Goal: Transaction & Acquisition: Purchase product/service

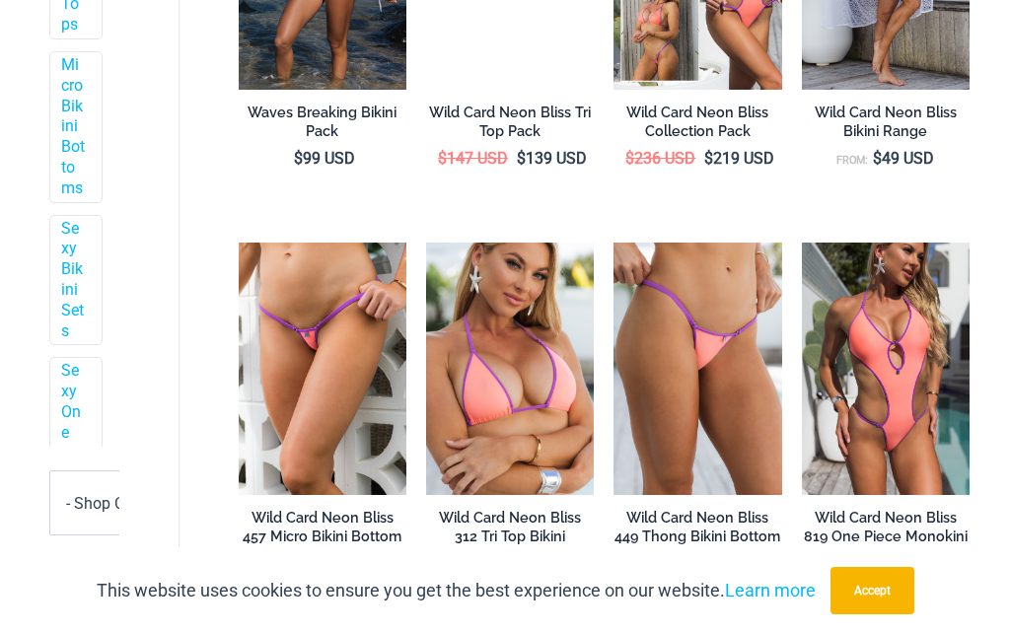
scroll to position [1596, 0]
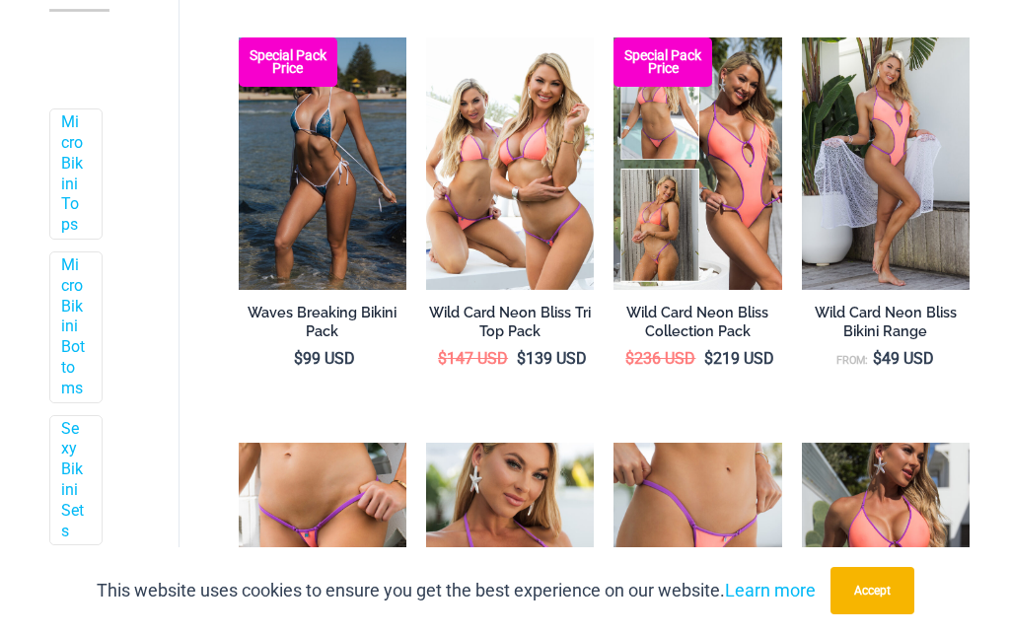
click at [239, 443] on img at bounding box center [239, 443] width 0 height 0
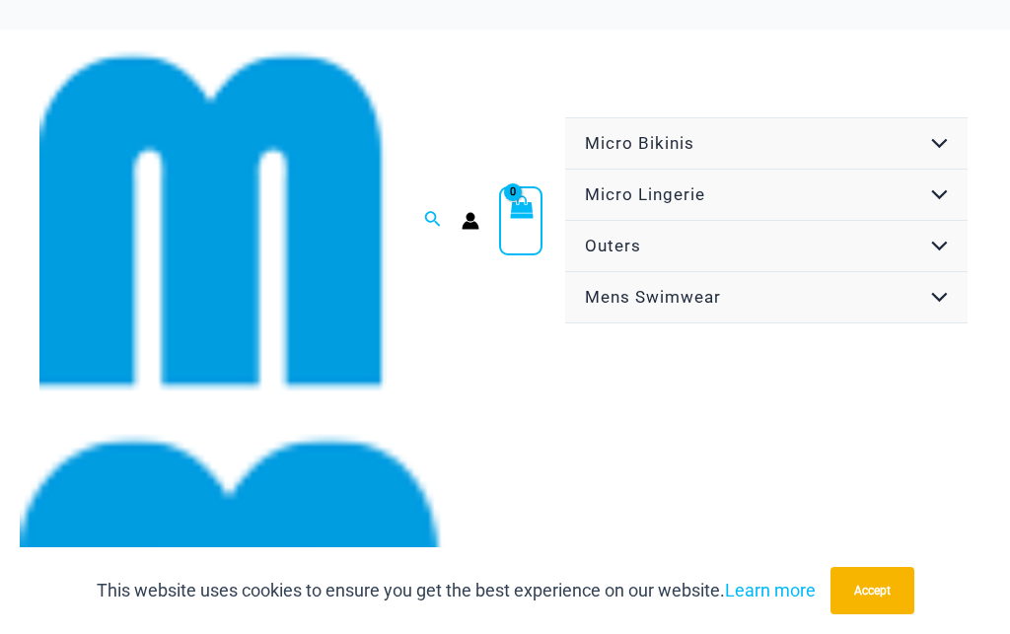
scroll to position [893, 0]
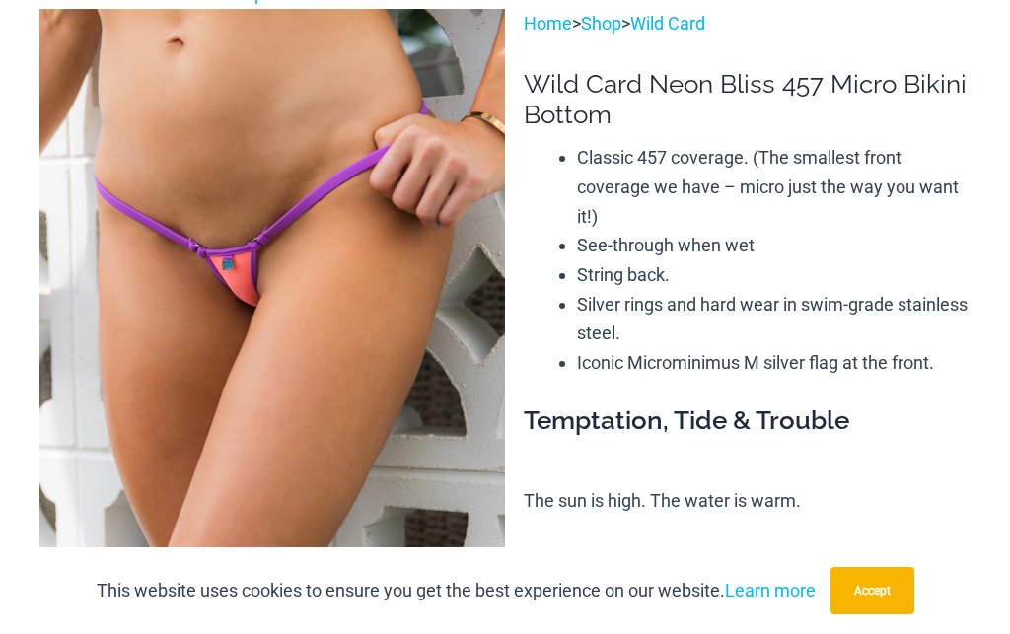
click at [884, 614] on button "Accept" at bounding box center [872, 590] width 84 height 47
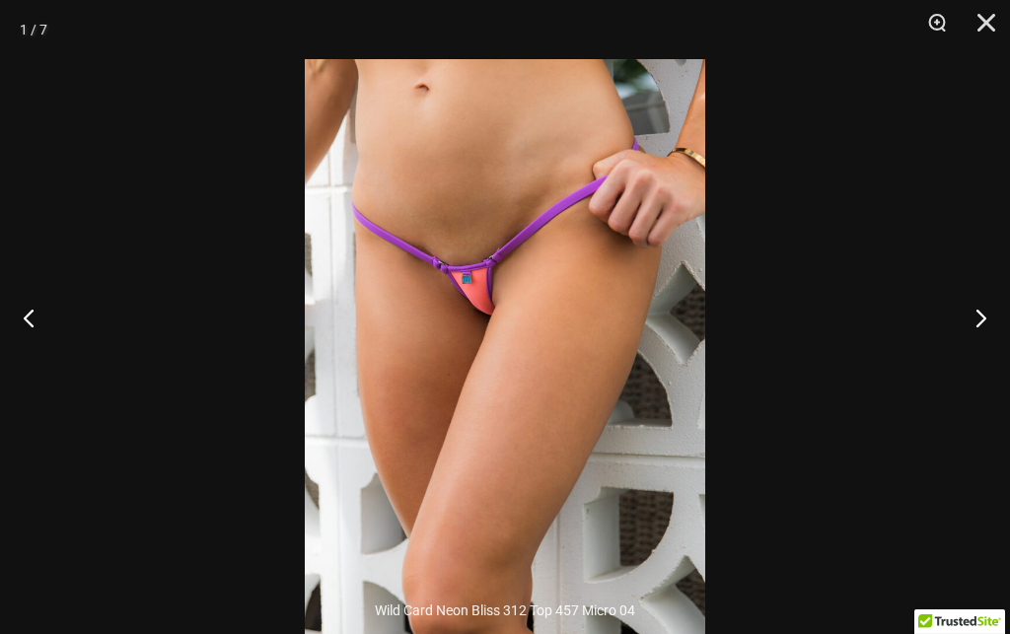
click at [939, 23] on button "Zoom" at bounding box center [929, 29] width 49 height 59
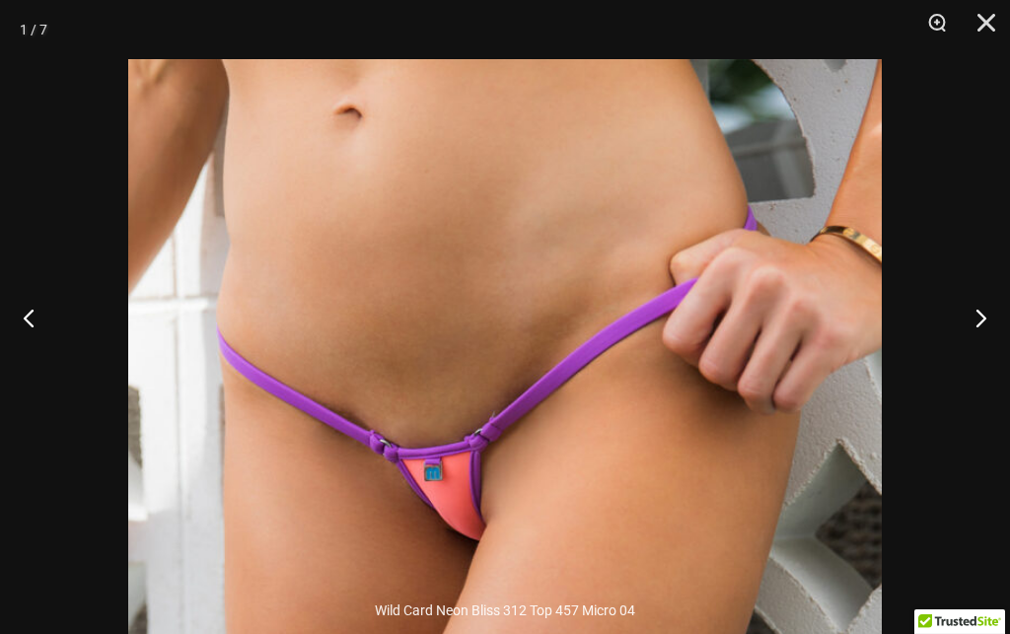
scroll to position [978, 0]
